Goal: Task Accomplishment & Management: Complete application form

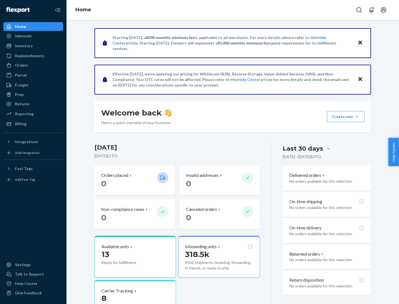
click at [356, 117] on button "Create new Create new inbound Create new order Create new product" at bounding box center [345, 116] width 37 height 11
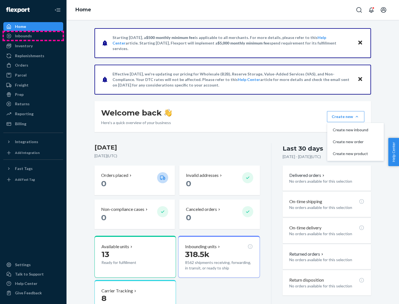
click at [33, 36] on div "Inbounds" at bounding box center [33, 36] width 59 height 8
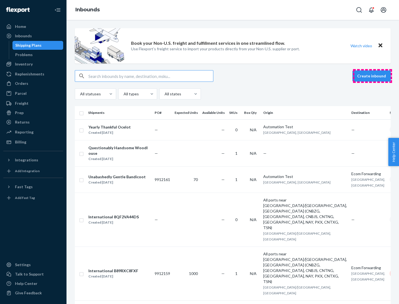
click at [372, 76] on button "Create inbound" at bounding box center [371, 76] width 38 height 11
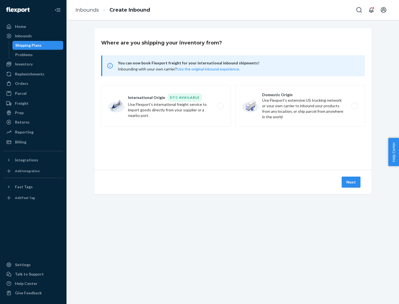
click at [300, 106] on label "Domestic Origin Use Flexport’s extensive US trucking network or your own carrie…" at bounding box center [300, 106] width 130 height 42
click at [354, 106] on input "Domestic Origin Use Flexport’s extensive US trucking network or your own carrie…" at bounding box center [356, 106] width 4 height 4
radio input "true"
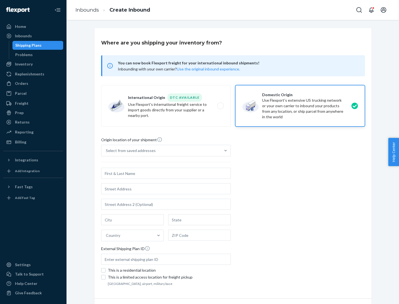
click at [161, 151] on div "Select from saved addresses" at bounding box center [160, 150] width 119 height 11
click at [106, 151] on input "Select from saved addresses" at bounding box center [106, 151] width 1 height 6
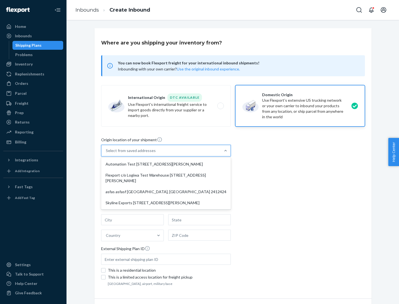
scroll to position [2, 0]
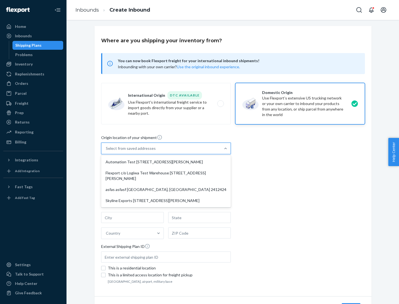
click at [166, 162] on div "Automation Test [STREET_ADDRESS][PERSON_NAME]" at bounding box center [165, 162] width 127 height 11
click at [106, 151] on input "option Automation Test [STREET_ADDRESS][PERSON_NAME] focused, 1 of 4. 4 results…" at bounding box center [106, 149] width 1 height 6
type input "Automation Test"
type input "9th Floor"
type input "[GEOGRAPHIC_DATA]"
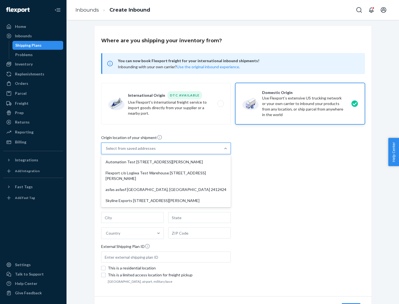
type input "CA"
type input "94104"
type input "[STREET_ADDRESS][PERSON_NAME]"
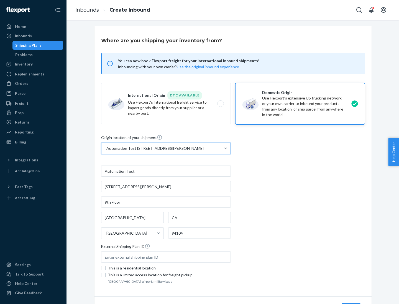
scroll to position [32, 0]
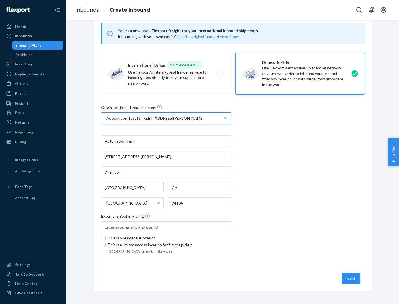
click at [351, 279] on button "Next" at bounding box center [350, 278] width 19 height 11
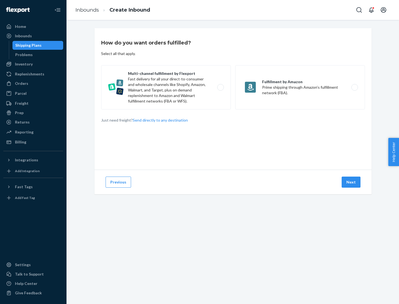
click at [166, 87] on label "Multi-channel fulfillment by Flexport Fast delivery for all your direct-to-cons…" at bounding box center [166, 87] width 130 height 44
click at [220, 87] on input "Multi-channel fulfillment by Flexport Fast delivery for all your direct-to-cons…" at bounding box center [222, 88] width 4 height 4
radio input "true"
click at [351, 182] on button "Next" at bounding box center [350, 182] width 19 height 11
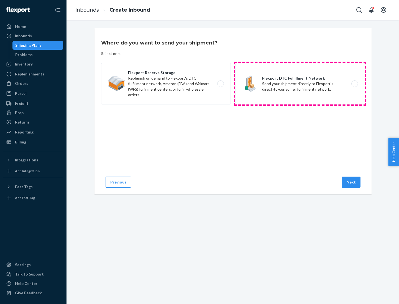
click at [300, 84] on label "Flexport DTC Fulfillment Network Send your shipment directly to Flexport's dire…" at bounding box center [300, 84] width 130 height 42
click at [354, 84] on input "Flexport DTC Fulfillment Network Send your shipment directly to Flexport's dire…" at bounding box center [356, 84] width 4 height 4
radio input "true"
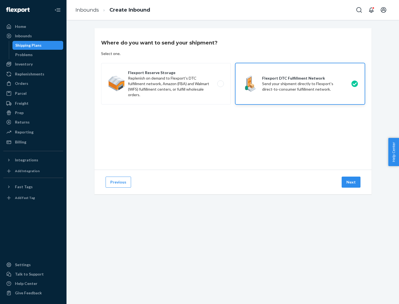
click at [351, 182] on button "Next" at bounding box center [350, 182] width 19 height 11
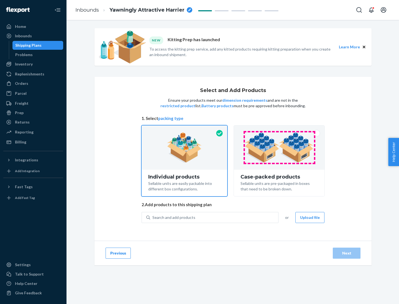
click at [279, 148] on img at bounding box center [278, 148] width 69 height 30
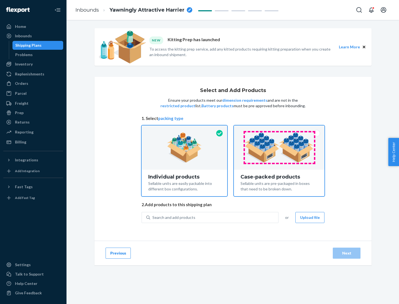
click at [279, 129] on input "Case-packed products Sellable units are pre-packaged in boxes that need to be b…" at bounding box center [279, 128] width 4 height 4
radio input "true"
radio input "false"
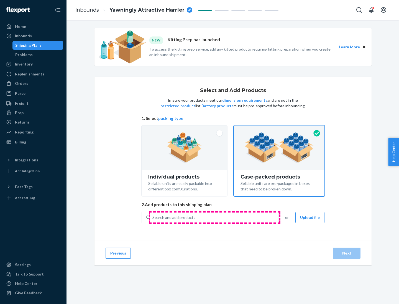
click at [214, 218] on div "Search and add products" at bounding box center [214, 218] width 128 height 10
click at [153, 218] on input "Search and add products" at bounding box center [152, 218] width 1 height 6
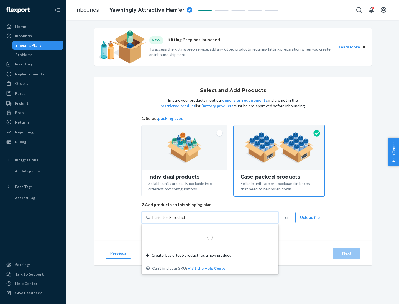
type input "basic-test-product-1"
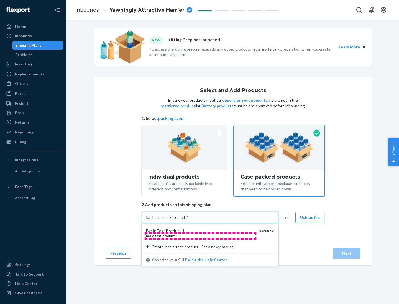
click at [200, 236] on div "basic - test - product - 1" at bounding box center [200, 236] width 108 height 5
click at [188, 221] on input "basic-test-product-1" at bounding box center [169, 218] width 35 height 6
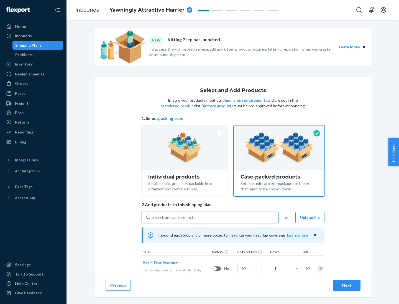
scroll to position [20, 0]
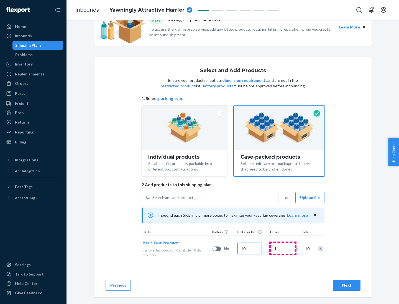
type input "10"
type input "7"
click at [346, 286] on div "Next" at bounding box center [346, 286] width 18 height 6
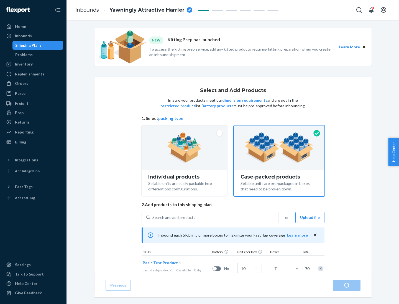
radio input "true"
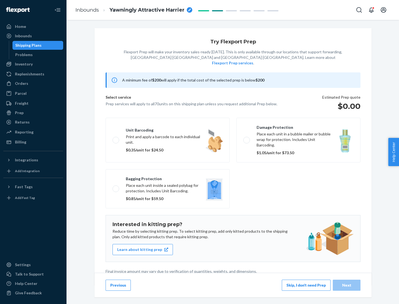
scroll to position [1, 0]
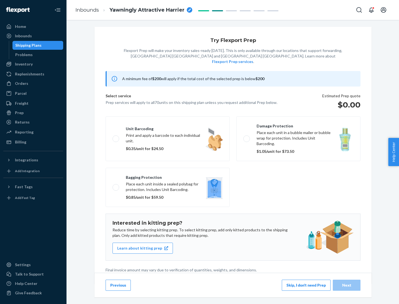
click at [306, 285] on button "Skip, I don't need Prep" at bounding box center [305, 285] width 49 height 11
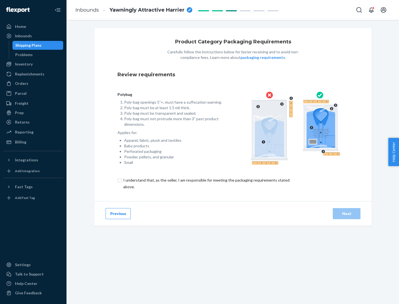
click at [206, 183] on input "checkbox" at bounding box center [209, 183] width 184 height 13
checkbox input "true"
click at [346, 214] on div "Next" at bounding box center [346, 214] width 18 height 6
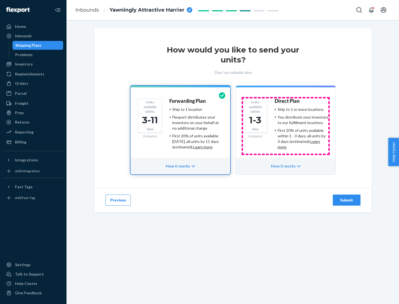
click at [285, 126] on ul "Ship to 1 or more locations You distribute your inventory to our fulfillment lo…" at bounding box center [301, 128] width 54 height 43
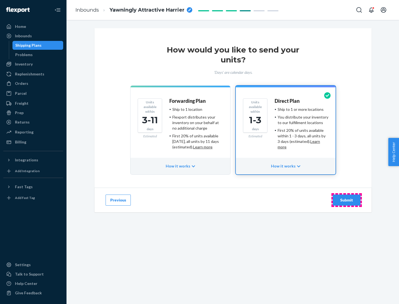
click at [346, 200] on div "Submit" at bounding box center [346, 201] width 18 height 6
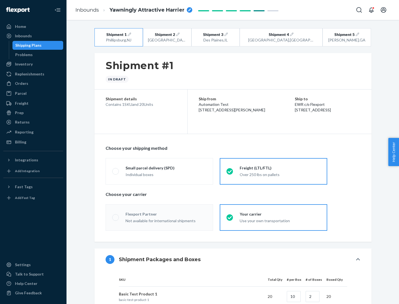
radio input "true"
radio input "false"
radio input "true"
radio input "false"
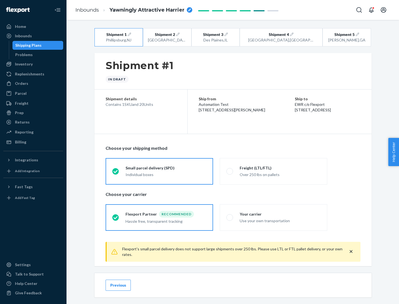
scroll to position [6, 0]
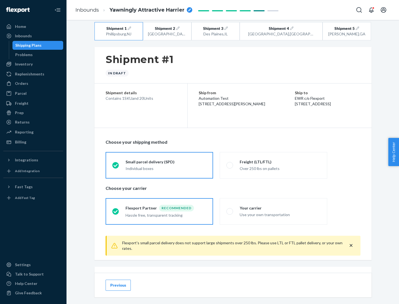
click at [280, 162] on div "Freight (LTL/FTL)" at bounding box center [279, 162] width 81 height 6
click at [230, 164] on input "Freight (LTL/FTL) Over 250 lbs on pallets" at bounding box center [228, 166] width 4 height 4
radio input "true"
radio input "false"
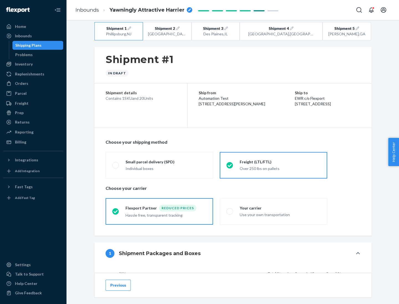
scroll to position [52, 0]
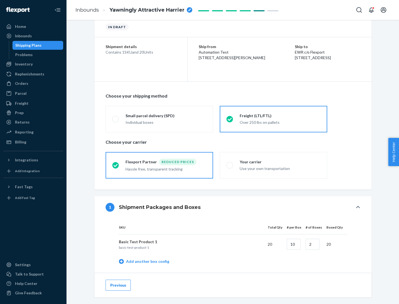
click at [280, 162] on div "Your carrier" at bounding box center [279, 162] width 81 height 6
click at [230, 164] on input "Your carrier Use your own transportation" at bounding box center [228, 166] width 4 height 4
radio input "true"
radio input "false"
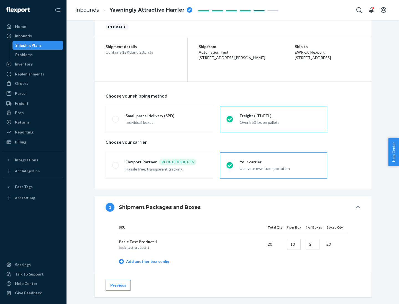
scroll to position [175, 0]
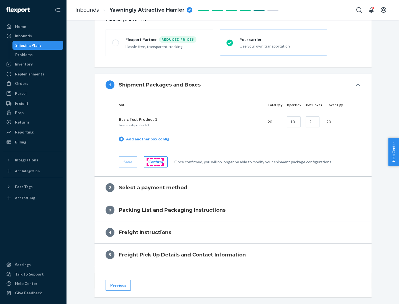
click at [155, 162] on div "Confirm" at bounding box center [155, 162] width 14 height 6
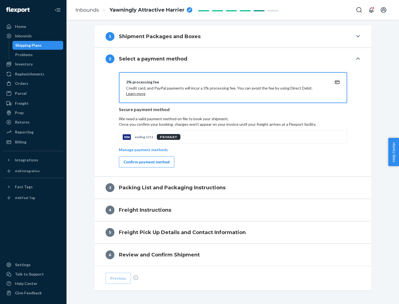
click at [146, 162] on div "Confirm payment method" at bounding box center [146, 162] width 46 height 6
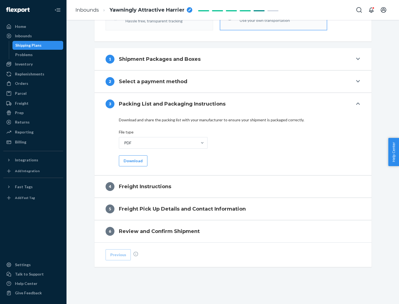
scroll to position [200, 0]
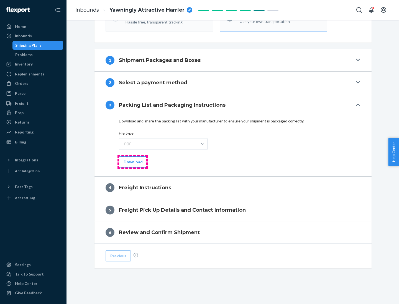
click at [132, 162] on button "Download" at bounding box center [133, 162] width 29 height 11
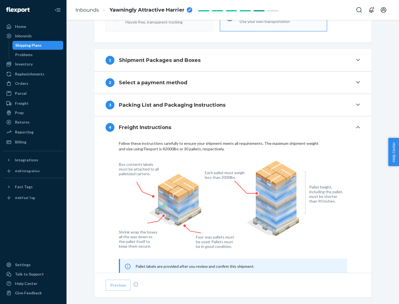
scroll to position [335, 0]
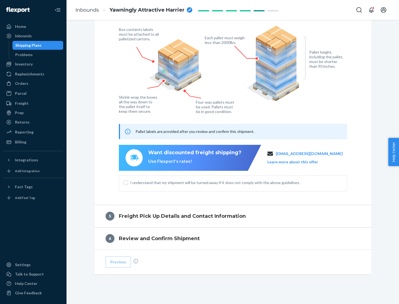
click at [299, 162] on button "Learn more about this offer" at bounding box center [292, 162] width 51 height 6
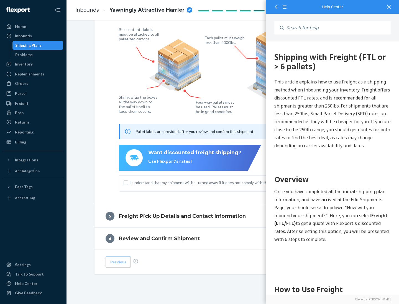
scroll to position [342, 0]
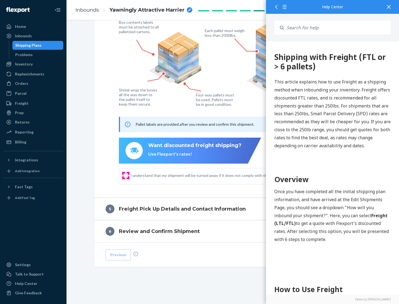
click at [126, 175] on input "I understand that my shipment will be turned away if it does not comply with th…" at bounding box center [125, 176] width 4 height 4
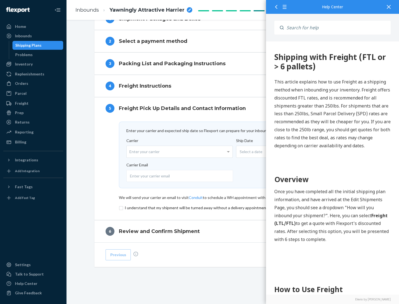
click at [233, 208] on input "checkbox" at bounding box center [233, 208] width 228 height 7
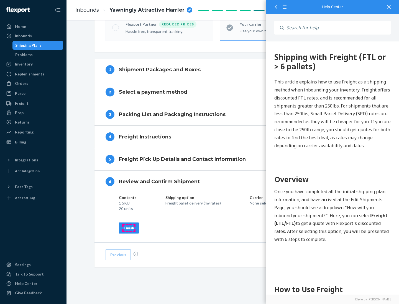
click at [129, 228] on div "Finish" at bounding box center [128, 229] width 11 height 6
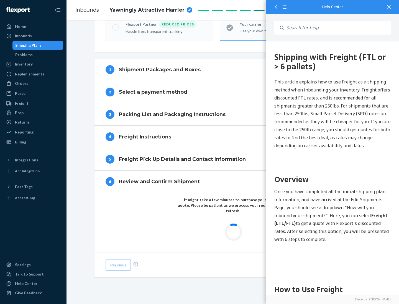
scroll to position [162, 0]
